Goal: Task Accomplishment & Management: Complete application form

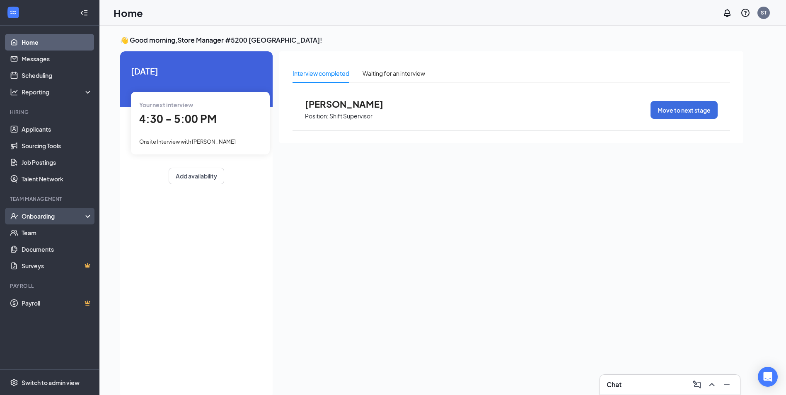
click at [56, 216] on div "Onboarding" at bounding box center [54, 216] width 64 height 8
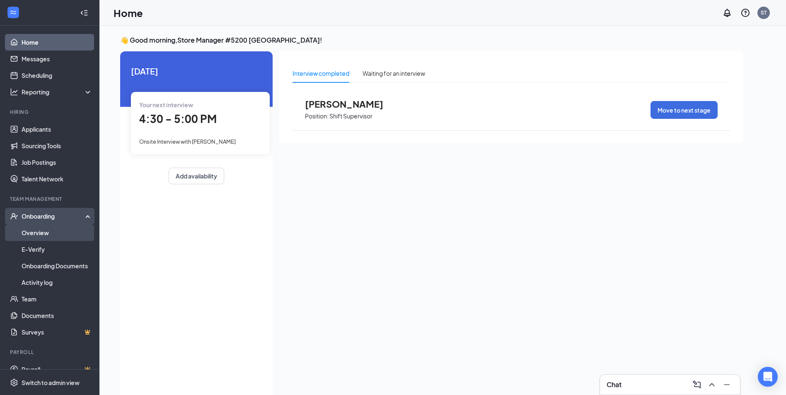
click at [50, 237] on link "Overview" at bounding box center [57, 233] width 71 height 17
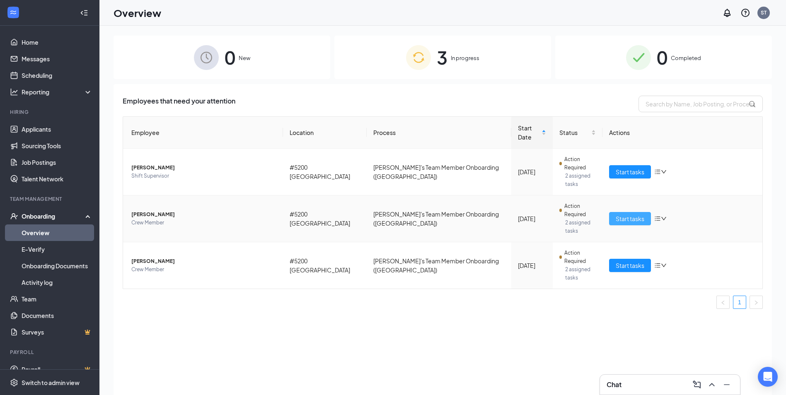
click at [632, 214] on span "Start tasks" at bounding box center [630, 218] width 29 height 9
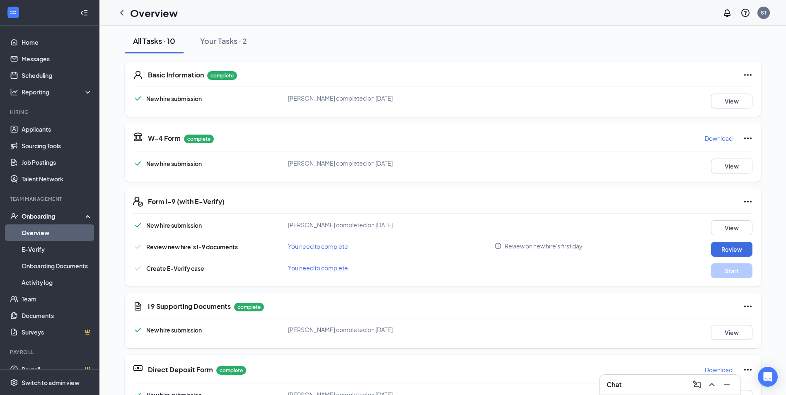
scroll to position [92, 0]
click at [333, 249] on span "You need to complete" at bounding box center [318, 247] width 60 height 7
click at [720, 246] on button "Review" at bounding box center [731, 250] width 41 height 15
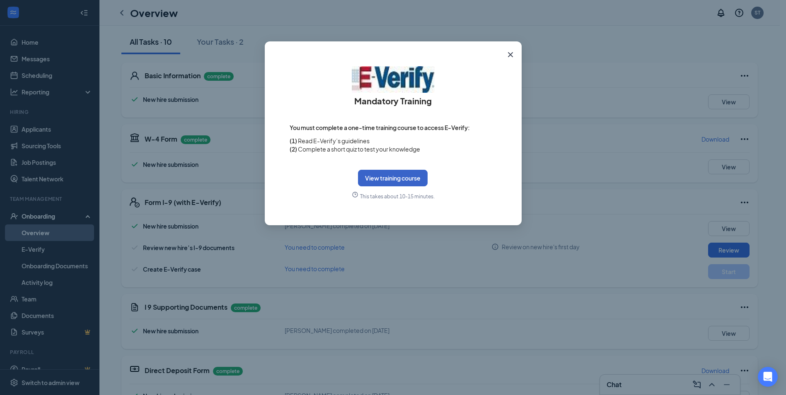
click at [411, 177] on button "View training course" at bounding box center [393, 178] width 70 height 17
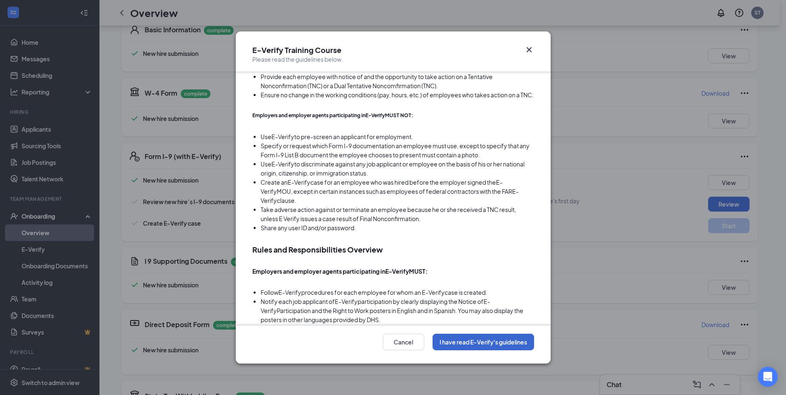
scroll to position [124, 0]
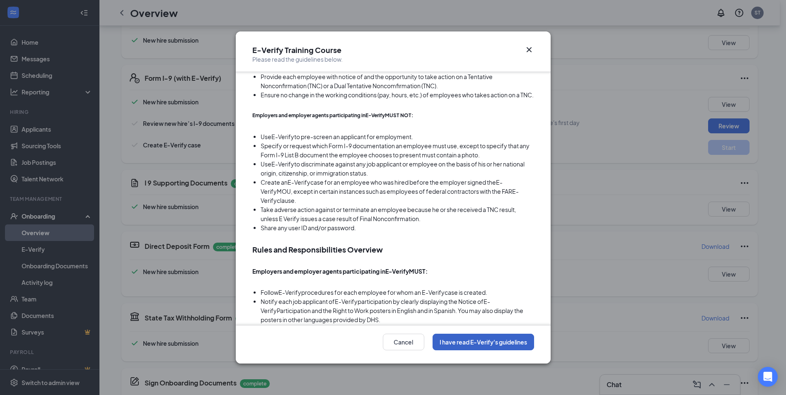
click at [512, 337] on button "I have read E-Verify's guidelines" at bounding box center [484, 342] width 102 height 17
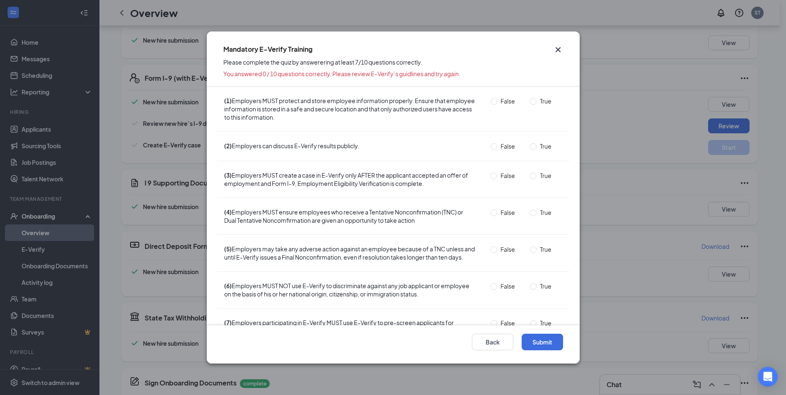
click at [278, 105] on span "(1) Employers MUST protect and store employee information properly. Ensure that…" at bounding box center [349, 109] width 252 height 25
click at [530, 100] on input "True" at bounding box center [533, 101] width 7 height 7
radio input "true"
click at [491, 149] on input "False" at bounding box center [494, 146] width 7 height 7
radio input "true"
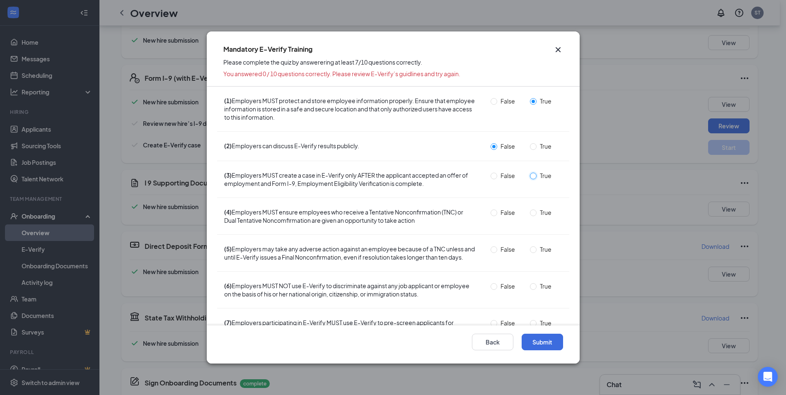
click at [530, 179] on input "True" at bounding box center [533, 176] width 7 height 7
radio input "true"
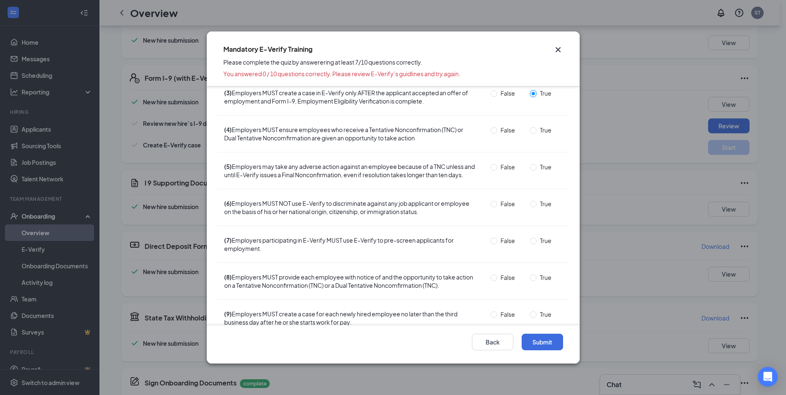
scroll to position [83, 0]
click at [530, 133] on input "True" at bounding box center [533, 130] width 7 height 7
radio input "true"
click at [491, 168] on input "False" at bounding box center [494, 167] width 7 height 7
radio input "true"
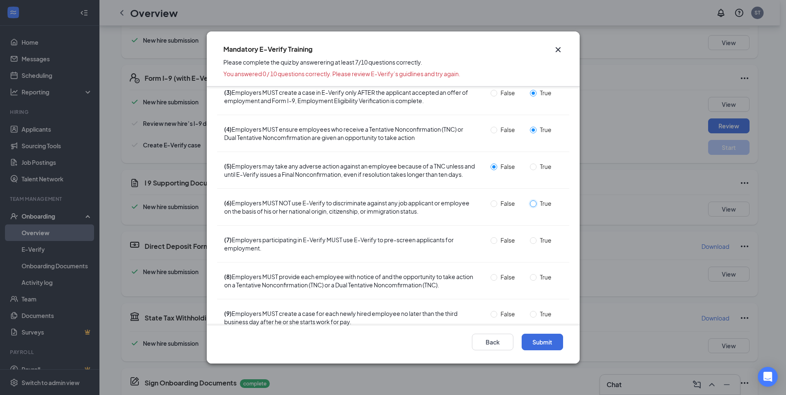
click at [530, 207] on input "True" at bounding box center [533, 204] width 7 height 7
radio input "true"
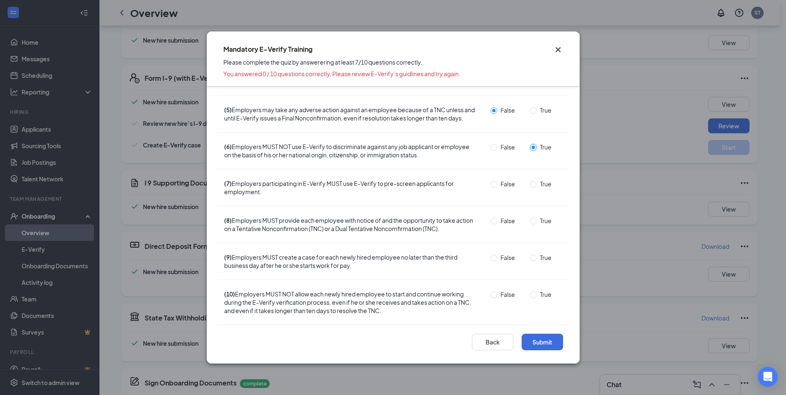
scroll to position [147, 0]
click at [531, 183] on input "True" at bounding box center [533, 184] width 7 height 7
radio input "true"
click at [530, 225] on input "True" at bounding box center [533, 221] width 7 height 7
radio input "true"
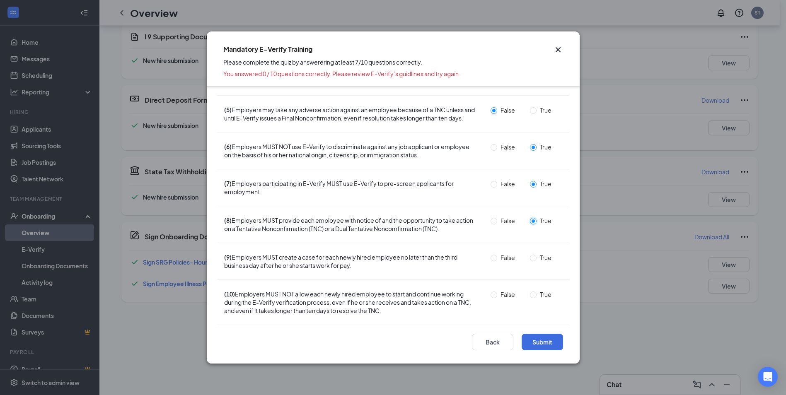
scroll to position [279, 0]
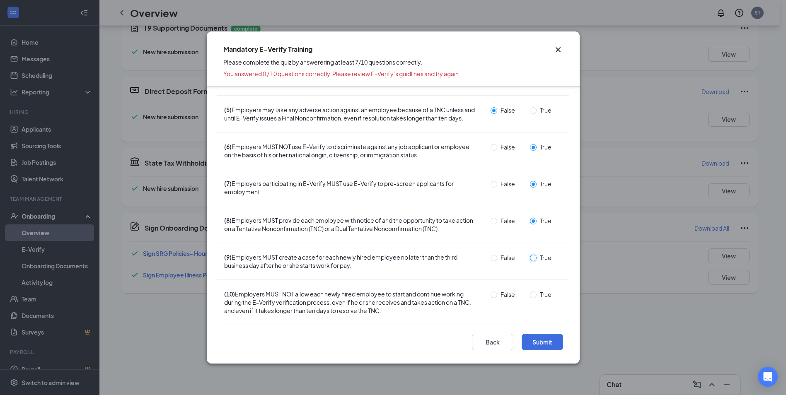
click at [531, 259] on input "True" at bounding box center [533, 258] width 7 height 7
radio input "true"
click at [537, 295] on span "True" at bounding box center [546, 294] width 18 height 9
click at [534, 295] on input "True" at bounding box center [533, 295] width 7 height 7
radio input "true"
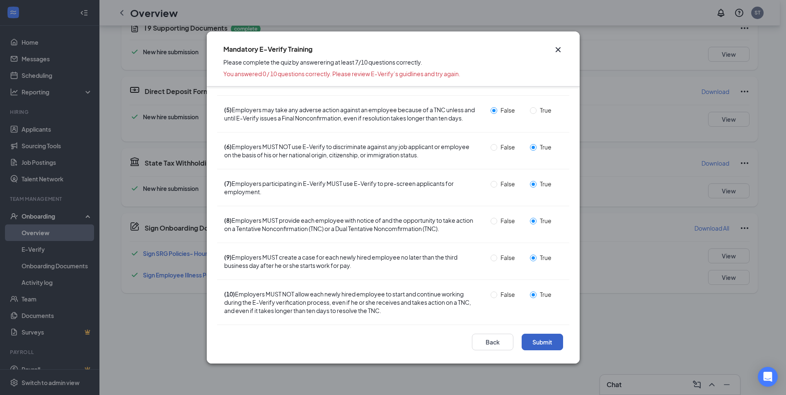
click at [551, 340] on button "Submit" at bounding box center [542, 342] width 41 height 17
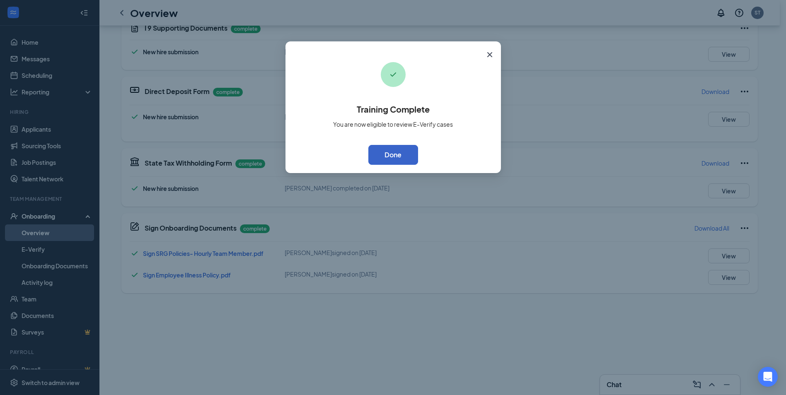
click at [383, 158] on button "Done" at bounding box center [394, 155] width 50 height 20
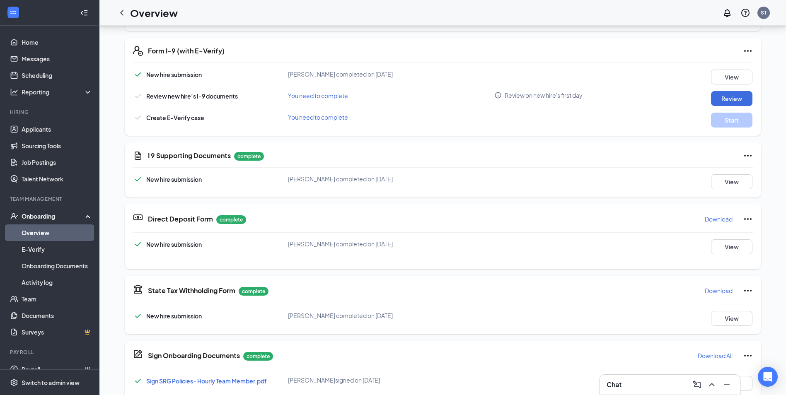
scroll to position [196, 0]
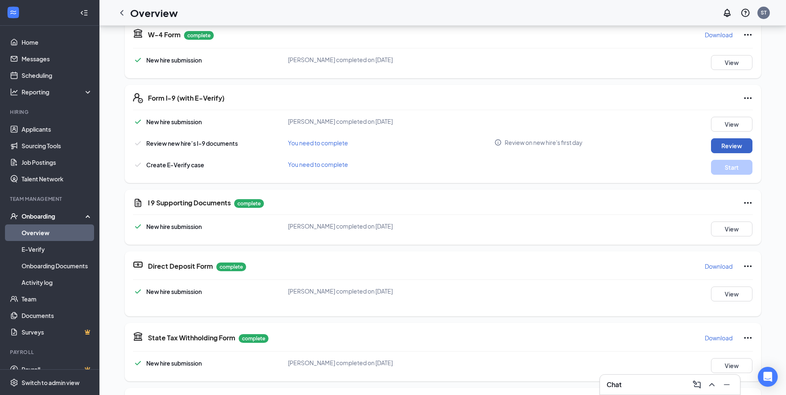
click at [721, 149] on button "Review" at bounding box center [731, 145] width 41 height 15
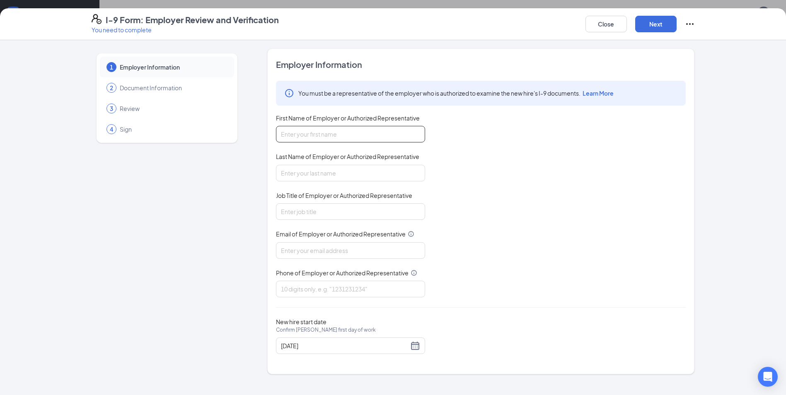
click at [361, 136] on input "First Name of Employer or Authorized Representative" at bounding box center [350, 134] width 149 height 17
type input "[PERSON_NAME]"
type input "[EMAIL_ADDRESS][DOMAIN_NAME]"
type input "7865140552"
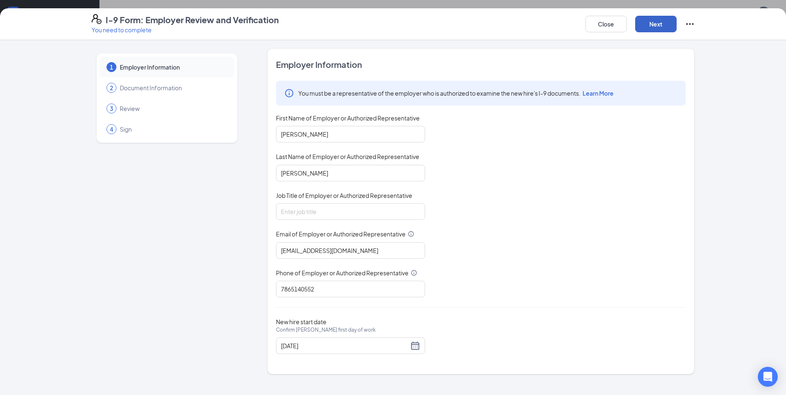
click at [654, 25] on button "Next" at bounding box center [655, 24] width 41 height 17
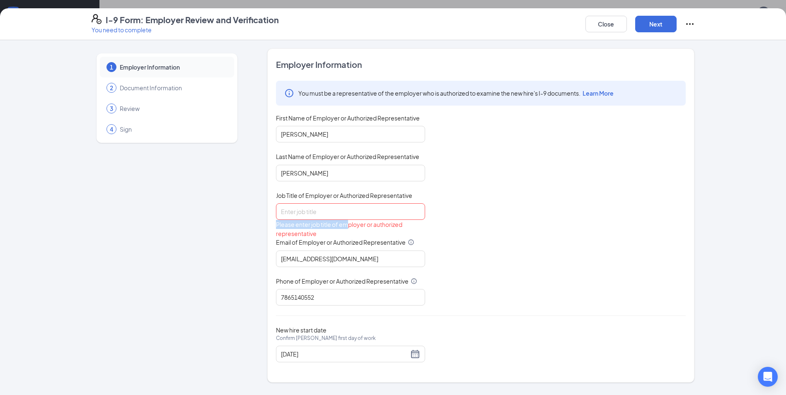
click at [348, 213] on div "Please enter job title of employer or authorized representative" at bounding box center [350, 221] width 149 height 35
click at [350, 212] on input "Job Title of Employer or Authorized Representative" at bounding box center [350, 212] width 149 height 17
click at [353, 211] on input "Job Title of Employer or Authorized Representative" at bounding box center [350, 212] width 149 height 17
click at [359, 209] on input "Job Title of Employer or Authorized Representative" at bounding box center [350, 212] width 149 height 17
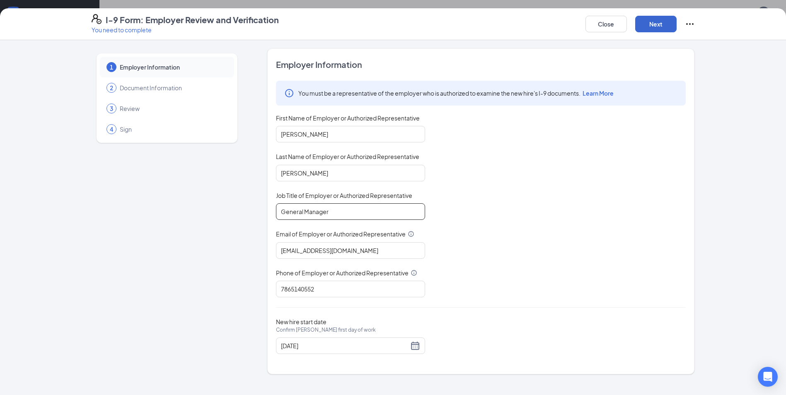
type input "General Manager"
click at [660, 22] on button "Next" at bounding box center [655, 24] width 41 height 17
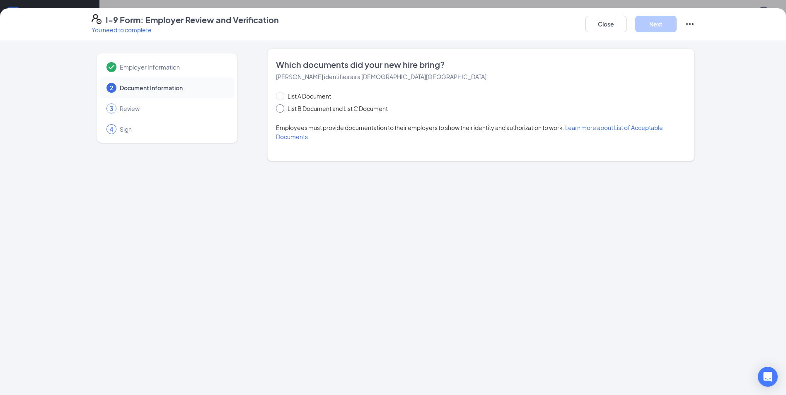
click at [284, 109] on span at bounding box center [280, 108] width 8 height 8
click at [282, 109] on input "List B Document and List C Document" at bounding box center [279, 107] width 6 height 6
radio input "true"
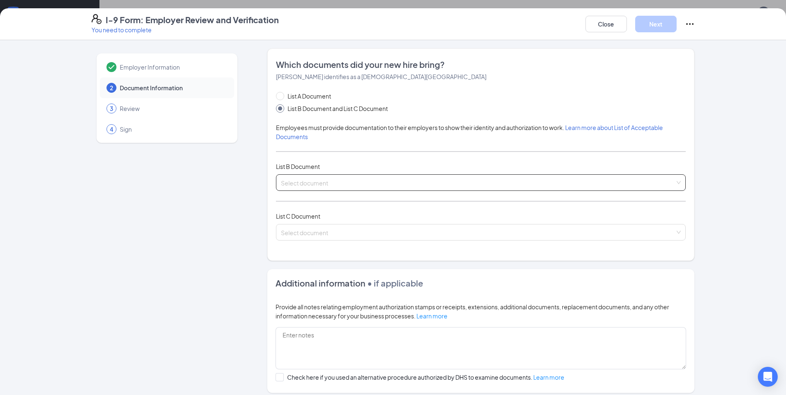
click at [351, 184] on input "search" at bounding box center [478, 181] width 394 height 12
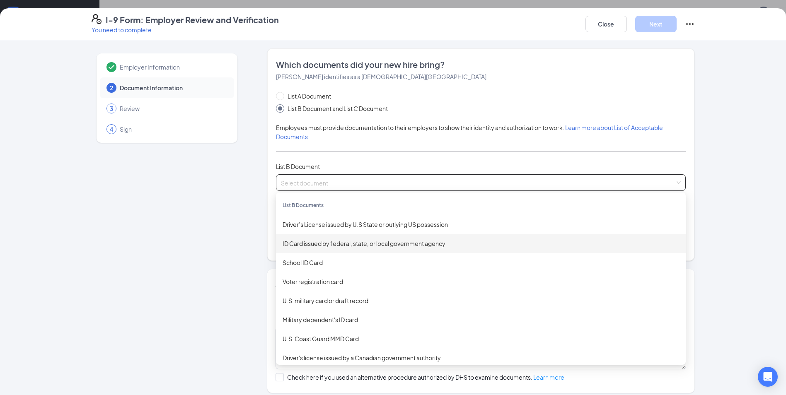
click at [362, 245] on div "ID Card issued by federal, state, or local government agency" at bounding box center [481, 243] width 397 height 9
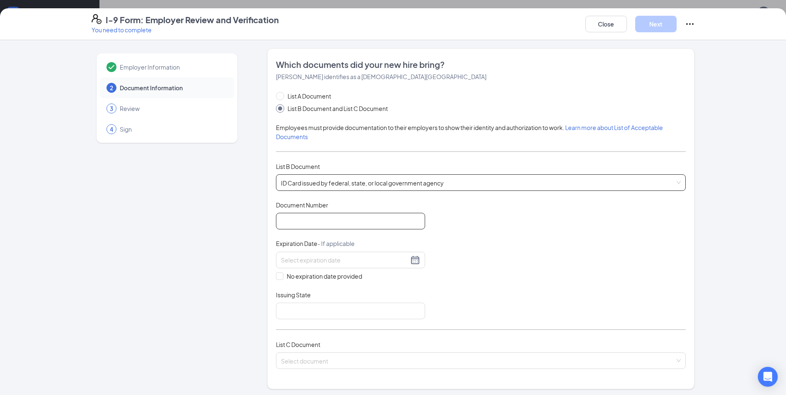
click at [347, 217] on input "Document Number" at bounding box center [350, 221] width 149 height 17
type input "I0168237"
drag, startPoint x: 361, startPoint y: 302, endPoint x: 361, endPoint y: 310, distance: 7.9
click at [361, 302] on div "Issuing State" at bounding box center [350, 297] width 149 height 12
click at [362, 310] on input "Issuing State" at bounding box center [350, 311] width 149 height 17
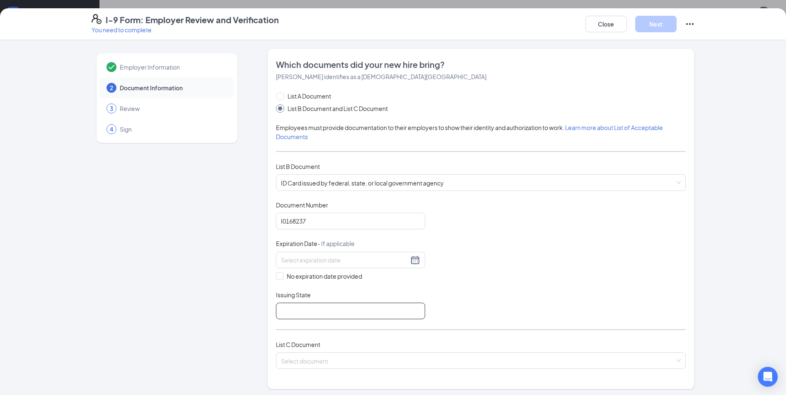
type input "[US_STATE]"
click at [338, 359] on input "search" at bounding box center [478, 359] width 394 height 12
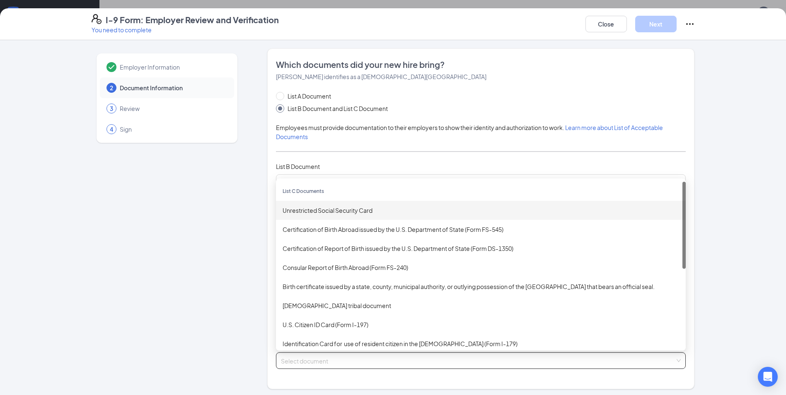
click at [339, 211] on div "Unrestricted Social Security Card" at bounding box center [481, 210] width 397 height 9
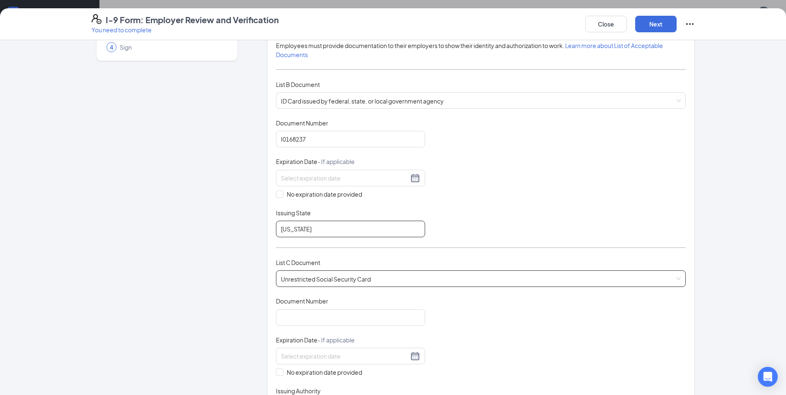
scroll to position [83, 0]
click at [393, 278] on span "Unrestricted Social Security Card" at bounding box center [481, 278] width 400 height 16
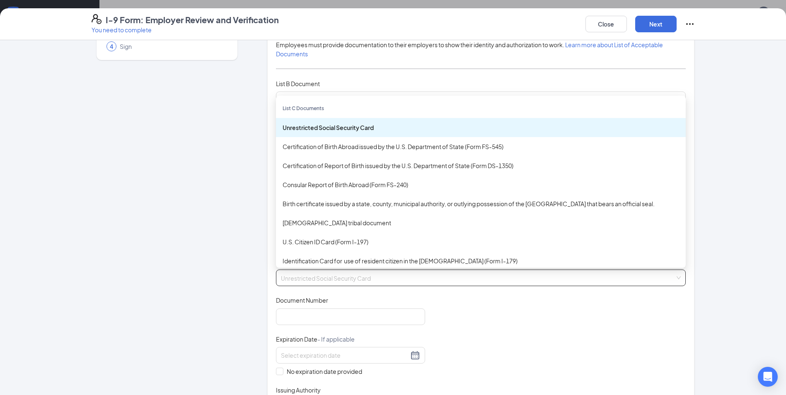
click at [389, 275] on span "Unrestricted Social Security Card" at bounding box center [481, 278] width 400 height 16
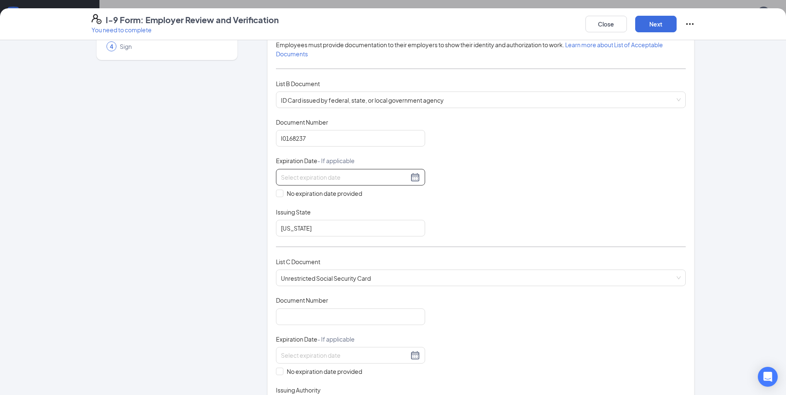
click at [412, 179] on div at bounding box center [350, 177] width 139 height 10
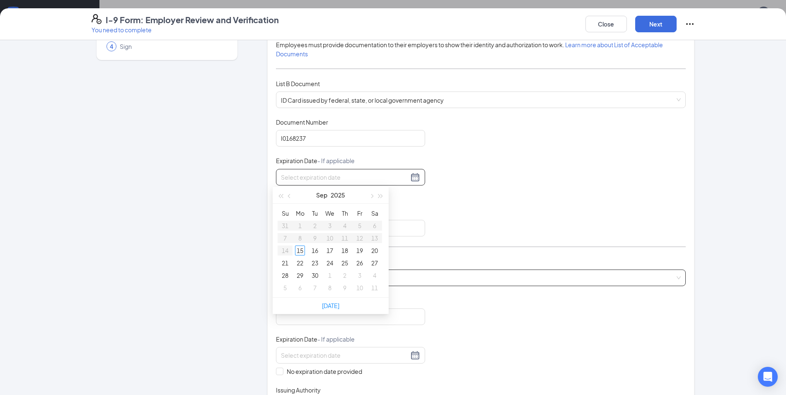
type input "[DATE]"
click at [389, 335] on div "Expiration Date - If applicable" at bounding box center [350, 341] width 149 height 12
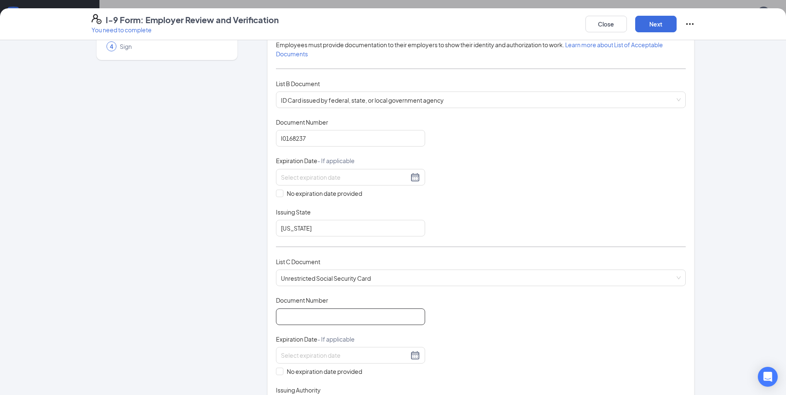
click at [383, 323] on input "Document Number" at bounding box center [350, 317] width 149 height 17
type input "418599551"
click at [498, 312] on div "Document Title Unrestricted Social Security Card Document Number 418599551 Expi…" at bounding box center [481, 355] width 410 height 119
click at [277, 370] on input "No expiration date provided" at bounding box center [279, 371] width 6 height 6
checkbox input "true"
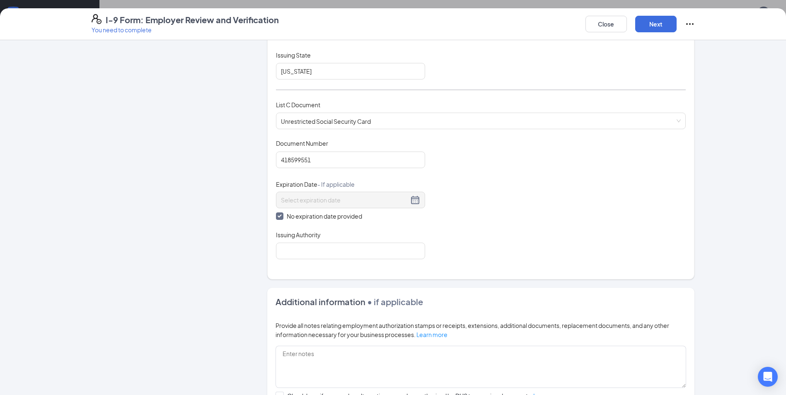
scroll to position [249, 0]
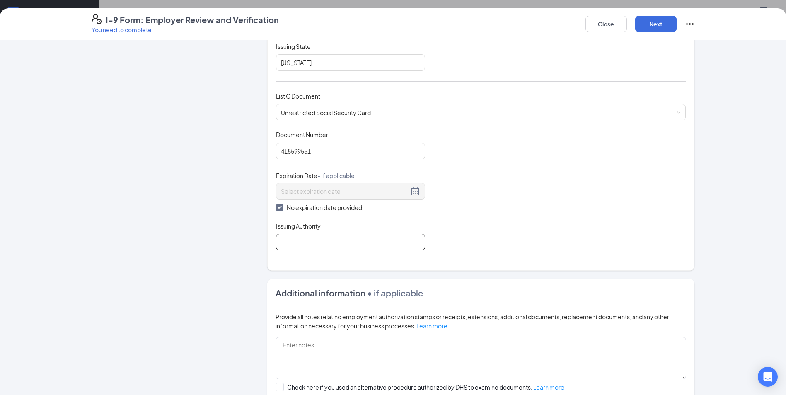
click at [357, 241] on input "Issuing Authority" at bounding box center [350, 242] width 149 height 17
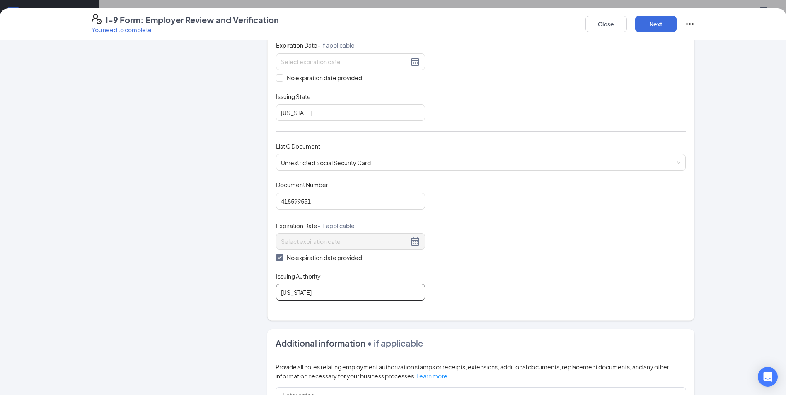
scroll to position [83, 0]
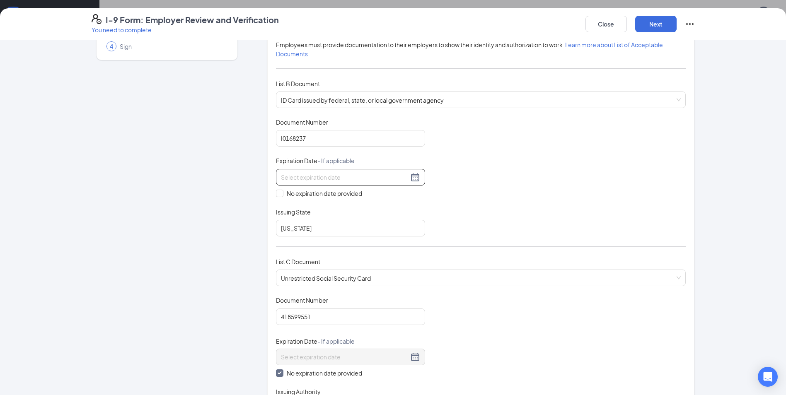
type input "[US_STATE]"
click at [415, 179] on div at bounding box center [350, 177] width 139 height 10
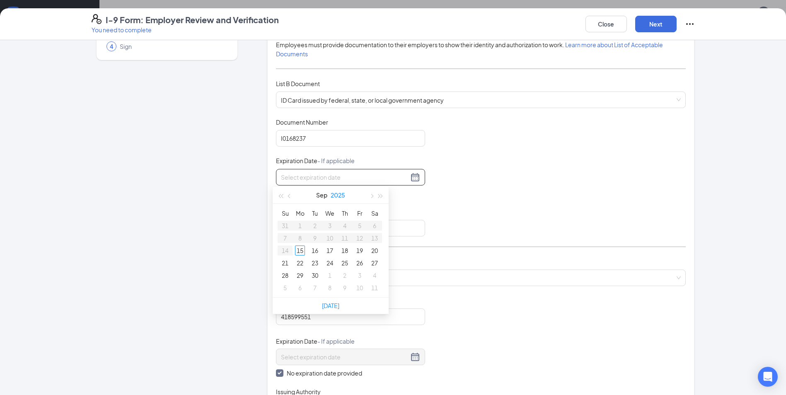
click at [345, 194] on button "2025" at bounding box center [338, 195] width 15 height 17
type input "[DATE]"
click at [327, 302] on div "2029" at bounding box center [330, 300] width 25 height 10
type input "[DATE]"
click at [323, 196] on button "Sep" at bounding box center [322, 195] width 11 height 17
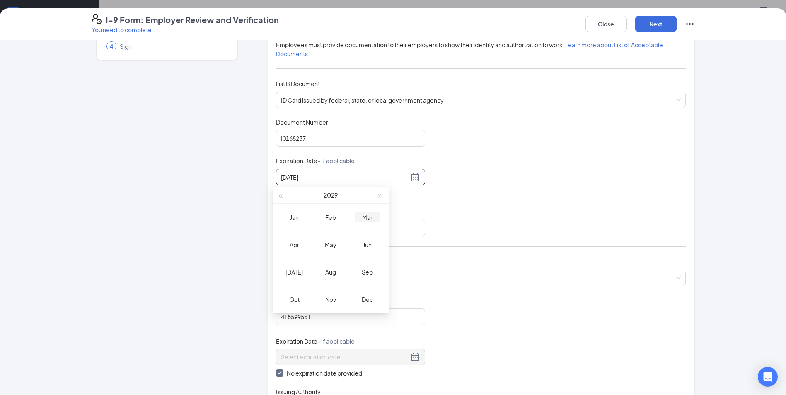
type input "[DATE]"
click at [364, 218] on div "Mar" at bounding box center [367, 218] width 25 height 10
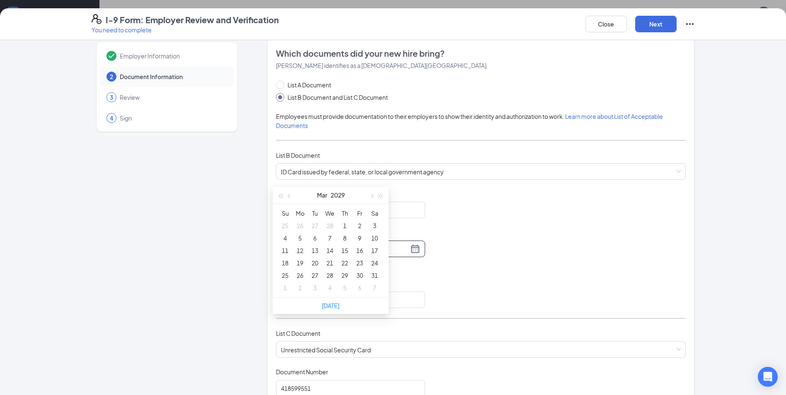
scroll to position [0, 0]
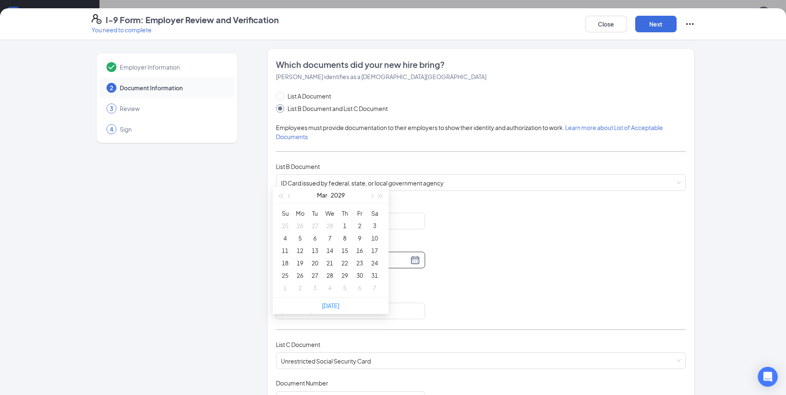
click at [550, 84] on div "Which documents did your new hire bring? [PERSON_NAME] identifies as a [DEMOGRA…" at bounding box center [481, 284] width 410 height 451
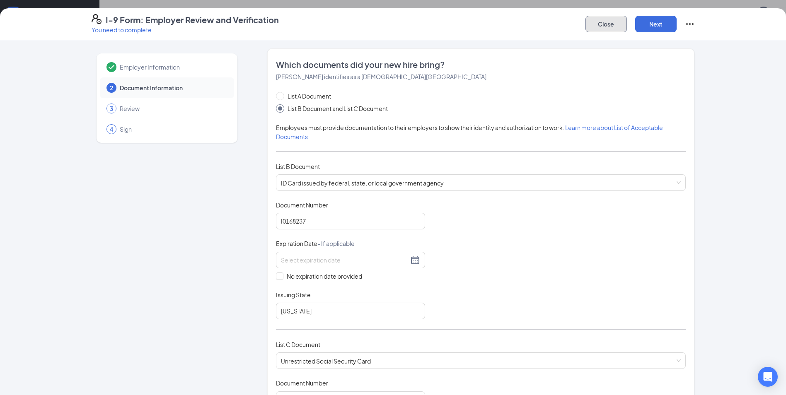
click at [609, 25] on button "Close" at bounding box center [606, 24] width 41 height 17
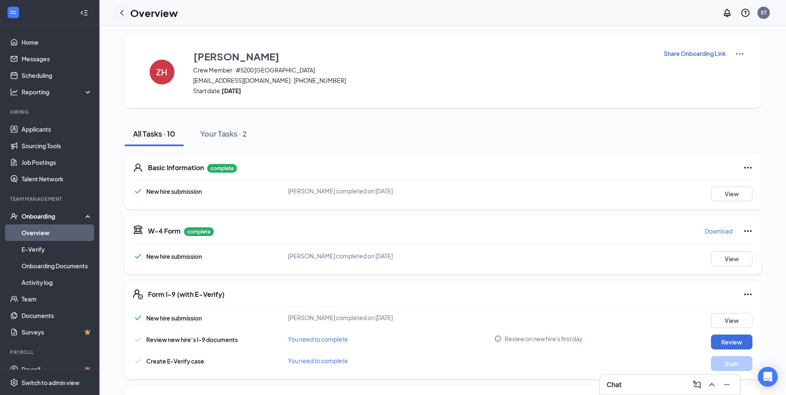
click at [127, 15] on div at bounding box center [122, 13] width 17 height 17
click at [121, 12] on icon "ChevronLeft" at bounding box center [122, 13] width 10 height 10
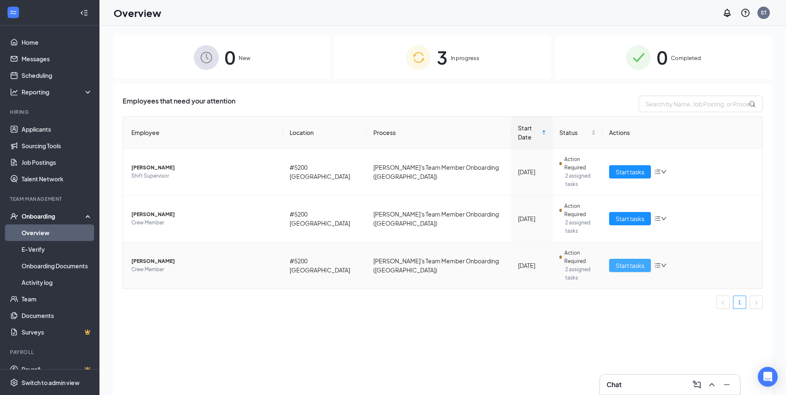
click at [638, 261] on span "Start tasks" at bounding box center [630, 265] width 29 height 9
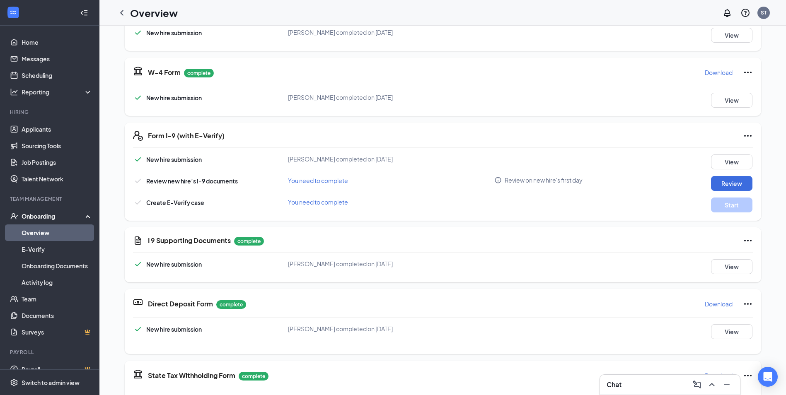
scroll to position [166, 0]
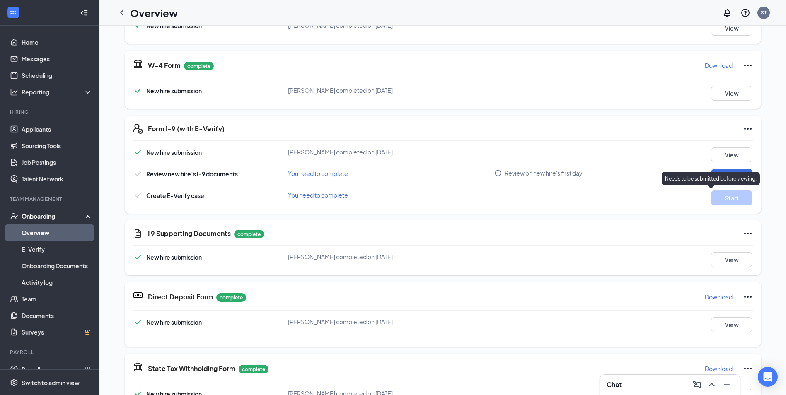
click at [723, 174] on div "Needs to be submitted before viewing." at bounding box center [711, 179] width 98 height 14
click at [722, 175] on button "Review" at bounding box center [731, 176] width 41 height 15
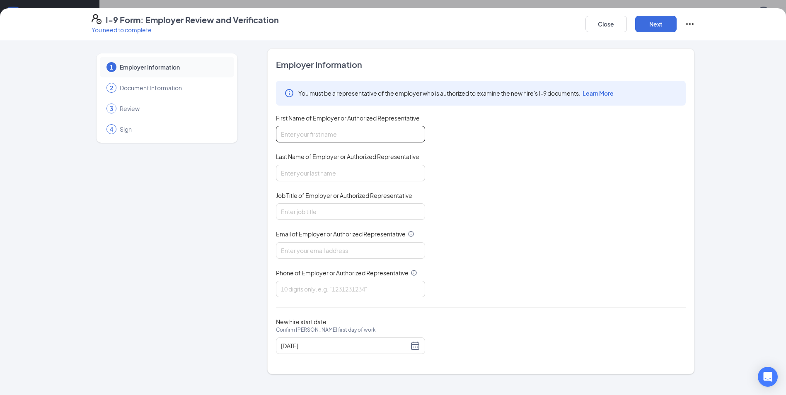
click at [337, 132] on input "First Name of Employer or Authorized Representative" at bounding box center [350, 134] width 149 height 17
type input "[PERSON_NAME]"
type input "[EMAIL_ADDRESS][DOMAIN_NAME]"
type input "7865140552"
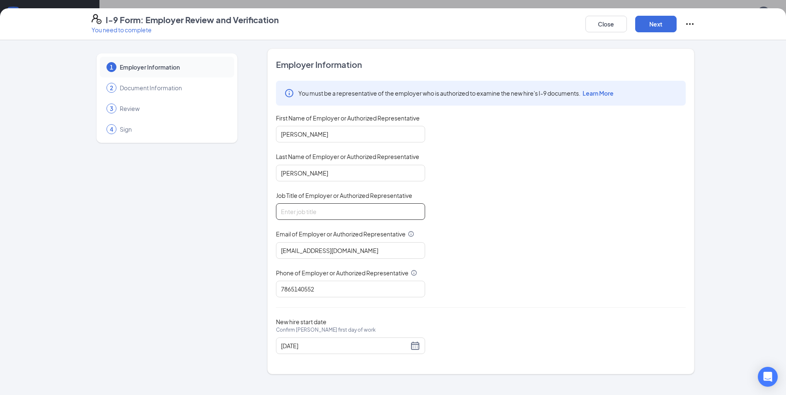
click at [364, 215] on input "Job Title of Employer or Authorized Representative" at bounding box center [350, 212] width 149 height 17
type input "General Manager"
click at [664, 20] on button "Next" at bounding box center [655, 24] width 41 height 17
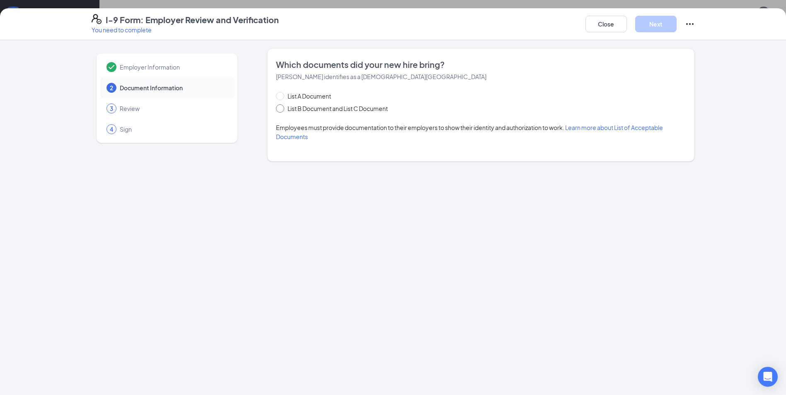
click at [286, 110] on span "List B Document and List C Document" at bounding box center [337, 108] width 107 height 9
click at [282, 110] on input "List B Document and List C Document" at bounding box center [279, 107] width 6 height 6
radio input "true"
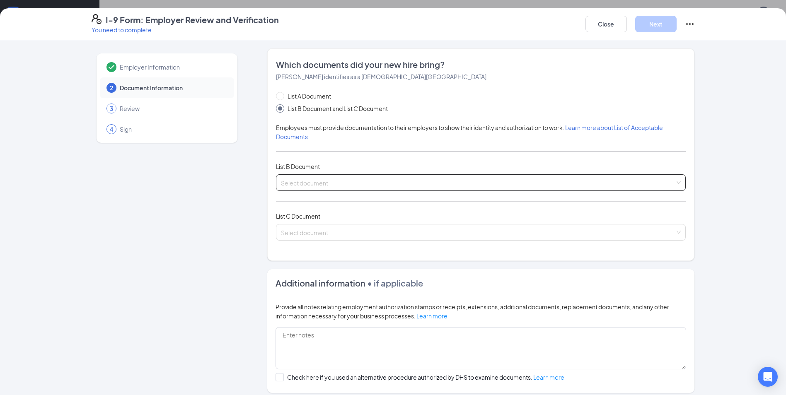
click at [358, 179] on input "search" at bounding box center [478, 181] width 394 height 12
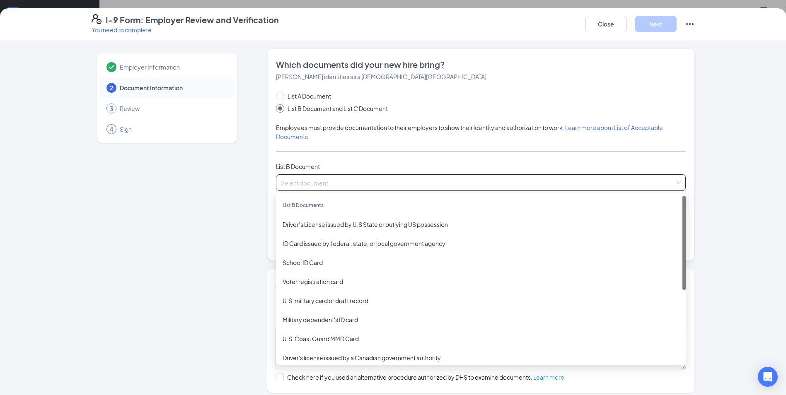
click at [406, 154] on div "List A Document List B Document and List C Document Employees must provide docu…" at bounding box center [481, 171] width 410 height 159
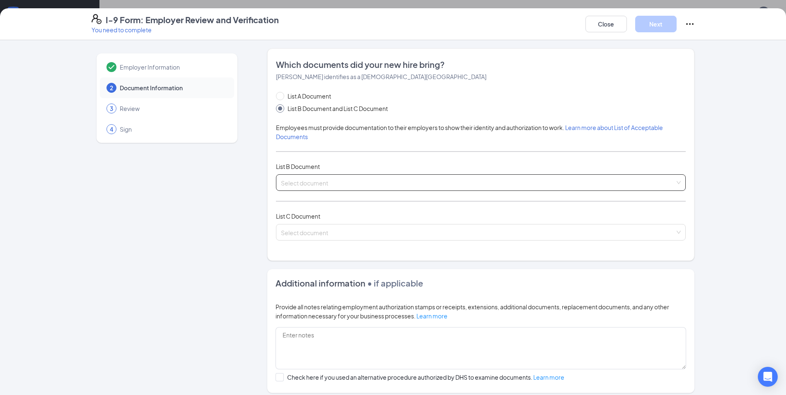
click at [609, 190] on span at bounding box center [478, 183] width 394 height 16
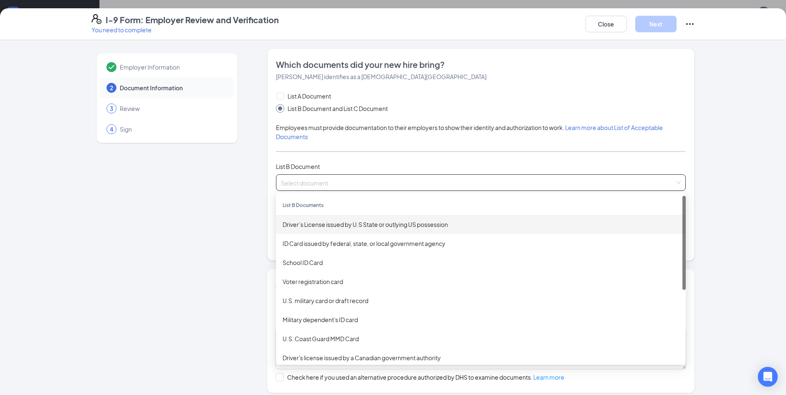
click at [469, 225] on div "Driver’s License issued by U.S State or outlying US possession" at bounding box center [481, 224] width 397 height 9
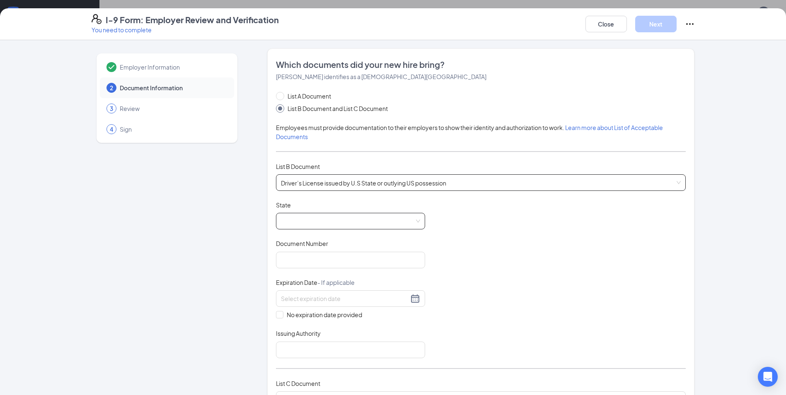
click at [384, 218] on span at bounding box center [350, 221] width 139 height 16
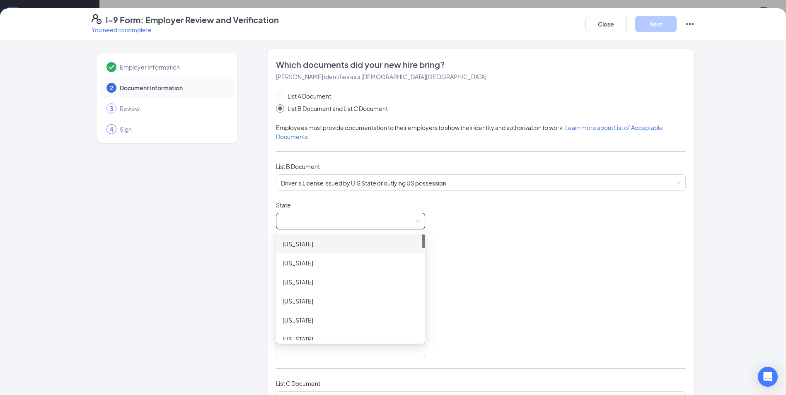
click at [371, 248] on div "[US_STATE]" at bounding box center [351, 244] width 136 height 9
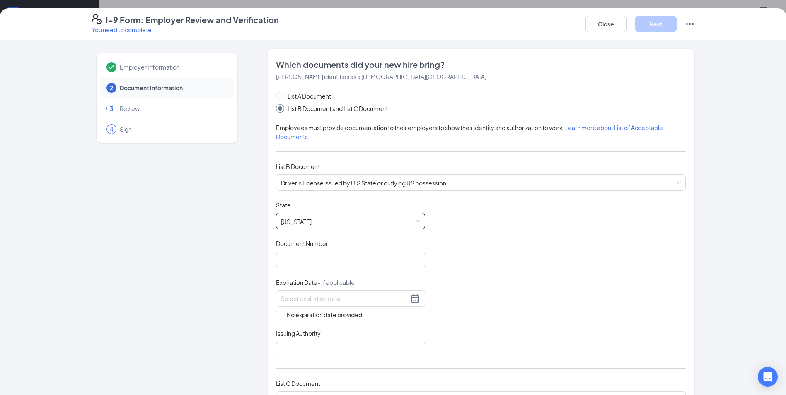
click at [370, 248] on div "Document Number" at bounding box center [350, 246] width 149 height 12
click at [372, 255] on input "Document Number" at bounding box center [350, 260] width 149 height 17
type input "9907074"
click at [412, 300] on div at bounding box center [350, 299] width 139 height 10
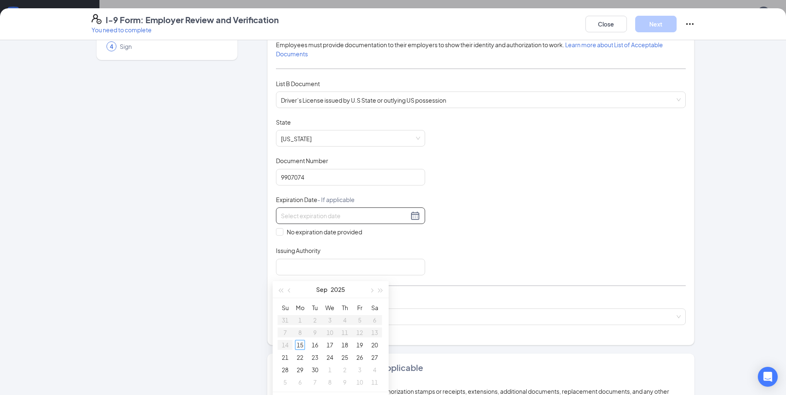
scroll to position [41, 0]
click at [341, 277] on button "2025" at bounding box center [338, 275] width 15 height 17
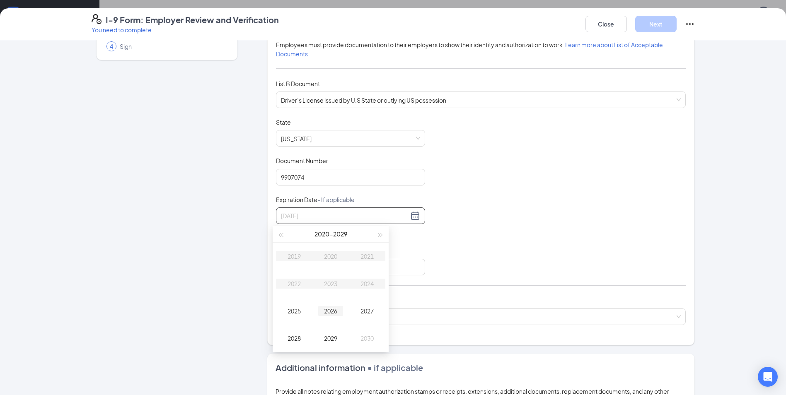
click at [332, 315] on div "2026" at bounding box center [330, 311] width 25 height 10
type input "[DATE]"
click at [322, 235] on button "Sep" at bounding box center [322, 234] width 11 height 17
click at [296, 314] on div "[DATE]" at bounding box center [294, 311] width 25 height 10
type input "[DATE]"
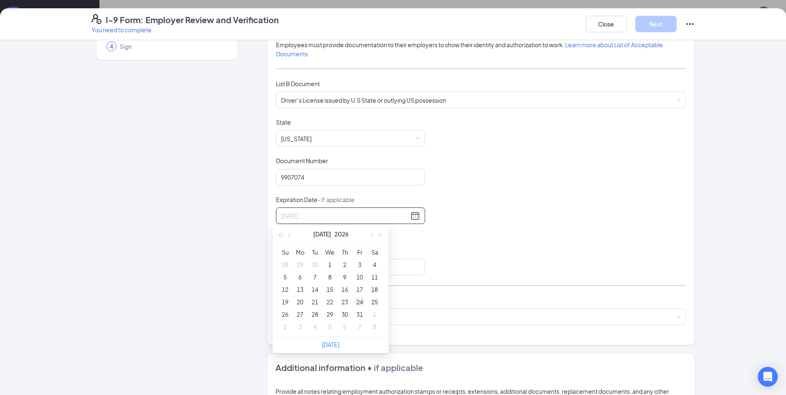
click at [361, 301] on div "24" at bounding box center [360, 302] width 10 height 10
click at [312, 271] on input "Issuing Authority" at bounding box center [350, 267] width 149 height 17
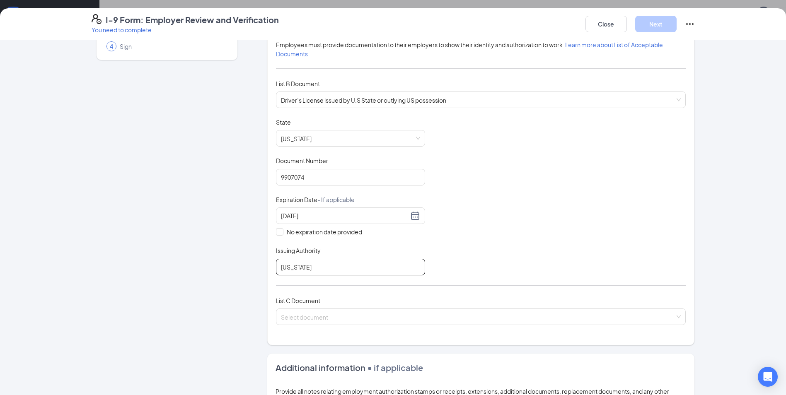
type input "[US_STATE]"
click at [417, 306] on div "List C Document Select document" at bounding box center [481, 315] width 410 height 39
click at [452, 316] on input "search" at bounding box center [478, 315] width 394 height 12
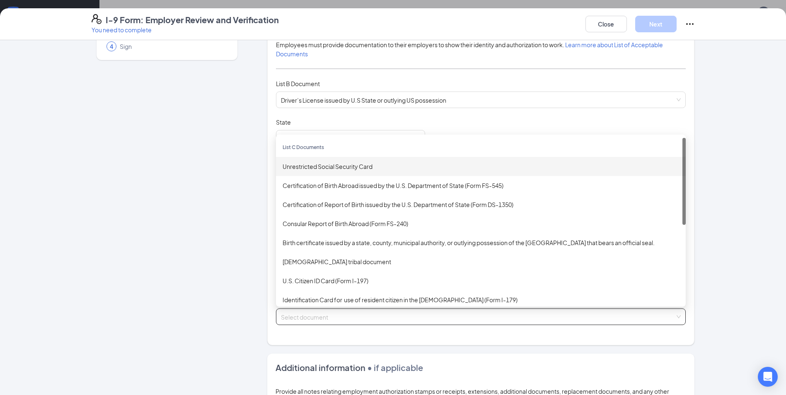
click at [389, 163] on div "Unrestricted Social Security Card" at bounding box center [481, 166] width 397 height 9
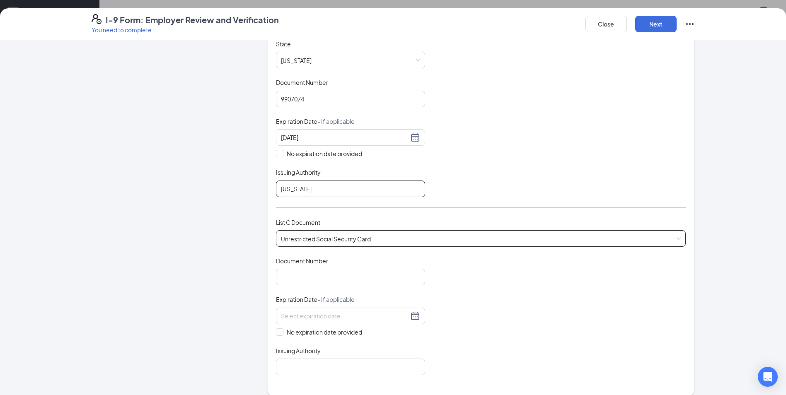
scroll to position [166, 0]
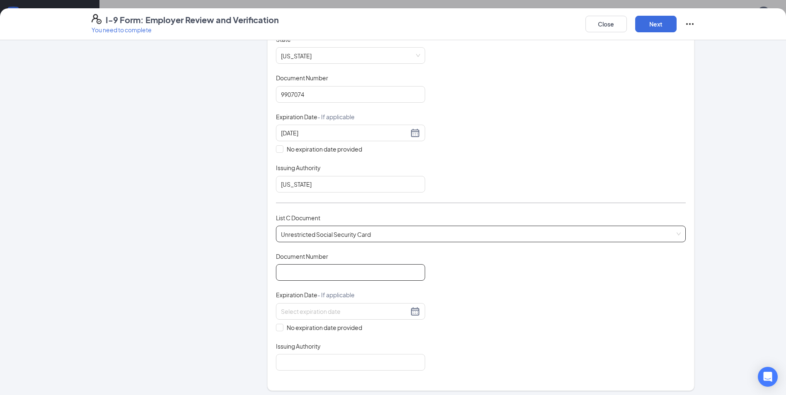
click at [371, 266] on input "Document Number" at bounding box center [350, 272] width 149 height 17
type input "423516512"
click at [276, 330] on input "No expiration date provided" at bounding box center [279, 327] width 6 height 6
checkbox input "true"
click at [310, 367] on input "Issuing Authority" at bounding box center [350, 364] width 149 height 17
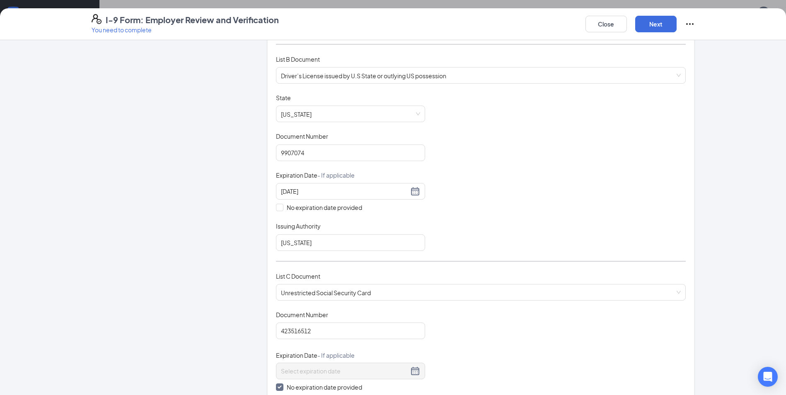
scroll to position [0, 0]
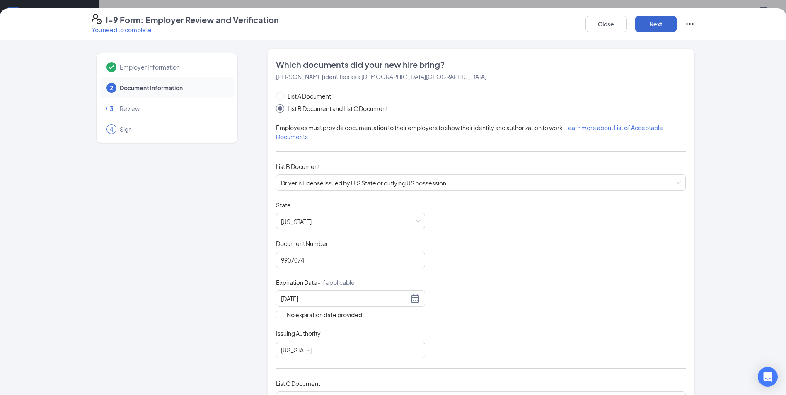
type input "[US_STATE]"
click at [650, 25] on button "Next" at bounding box center [655, 24] width 41 height 17
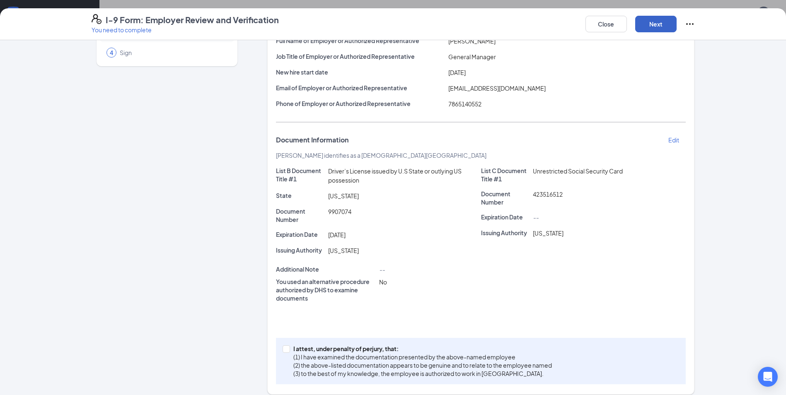
scroll to position [85, 0]
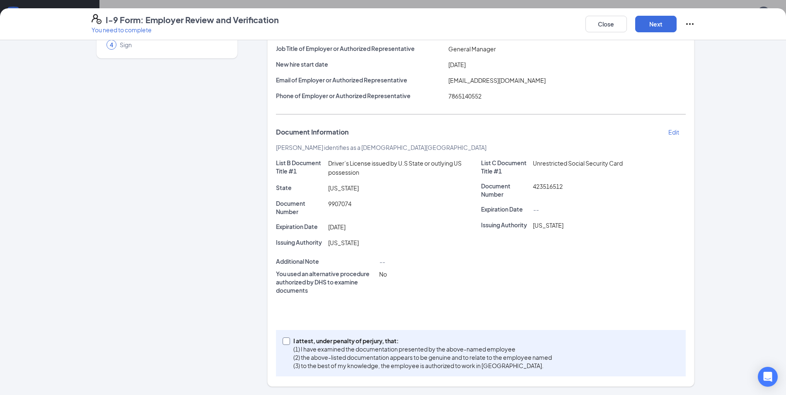
click at [287, 340] on span at bounding box center [286, 341] width 7 height 7
click at [287, 340] on input "I attest, under penalty of [PERSON_NAME], that: (1) I have examined the documen…" at bounding box center [286, 341] width 6 height 6
checkbox input "true"
click at [669, 28] on button "Next" at bounding box center [655, 24] width 41 height 17
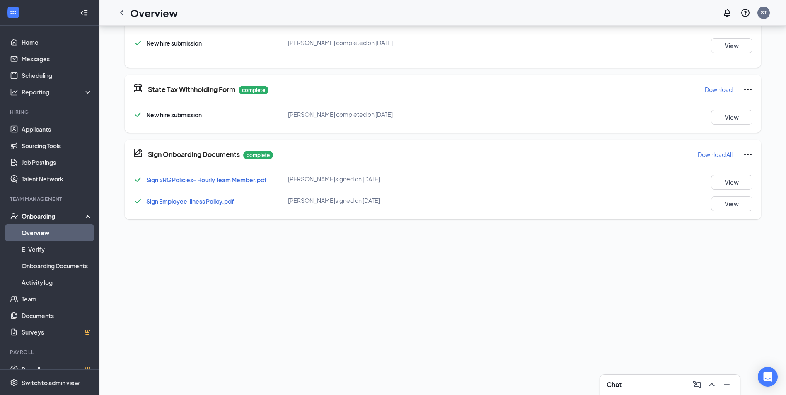
scroll to position [0, 0]
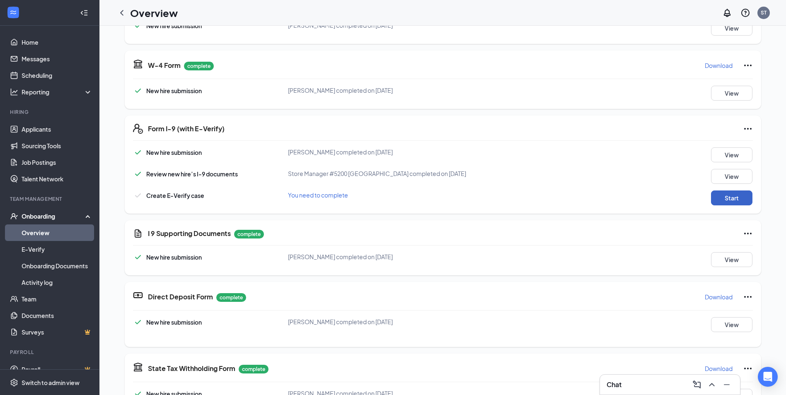
click at [724, 200] on button "Start" at bounding box center [731, 198] width 41 height 15
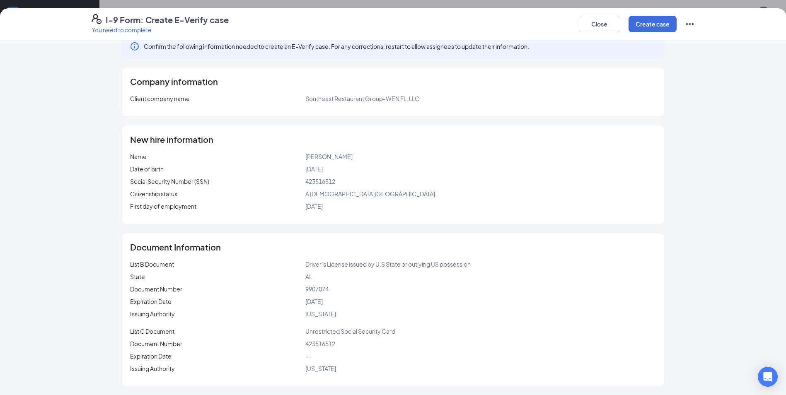
scroll to position [249, 0]
click at [671, 20] on button "Create case" at bounding box center [653, 24] width 48 height 17
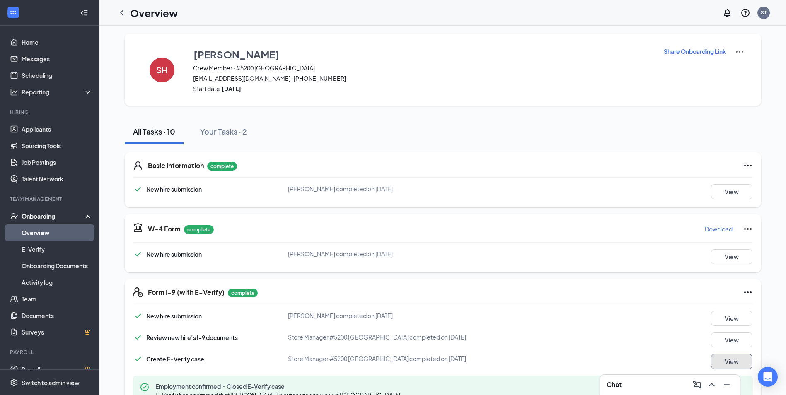
scroll to position [0, 0]
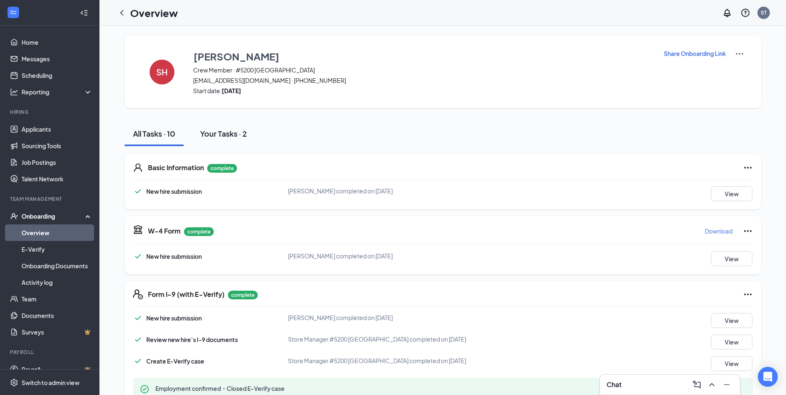
click at [223, 139] on button "Your Tasks · 2" at bounding box center [223, 133] width 63 height 25
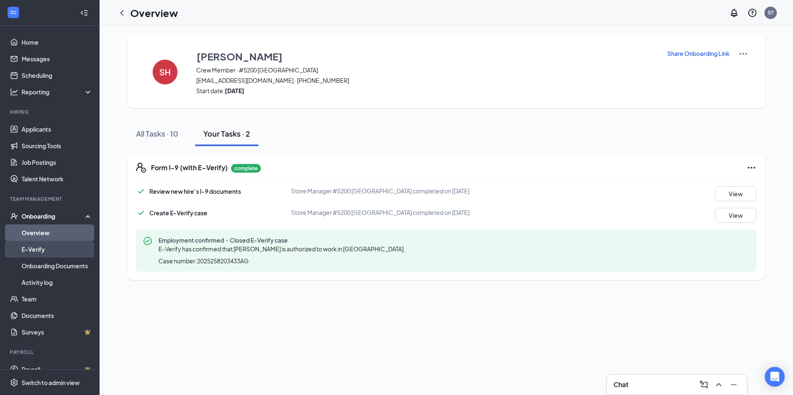
click at [37, 247] on link "E-Verify" at bounding box center [57, 249] width 71 height 17
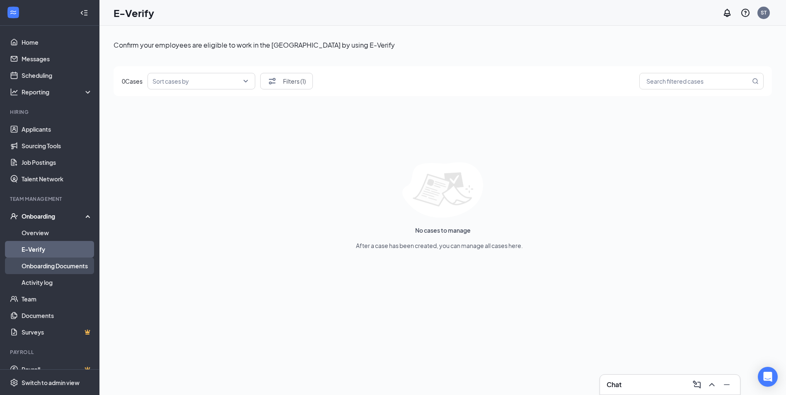
click at [51, 270] on link "Onboarding Documents" at bounding box center [57, 266] width 71 height 17
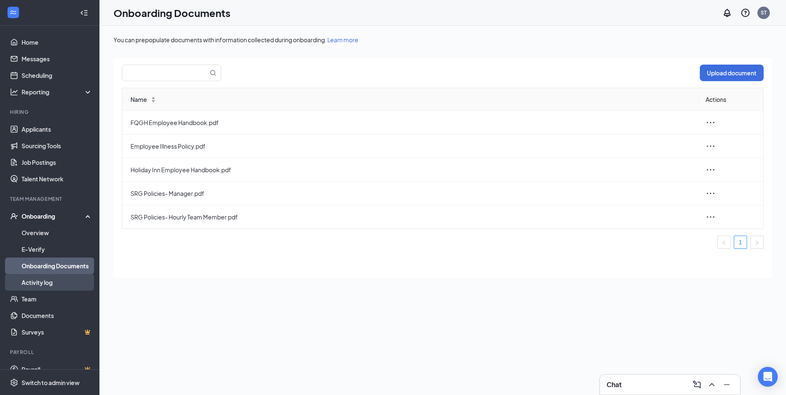
click at [59, 283] on link "Activity log" at bounding box center [57, 282] width 71 height 17
